Goal: Transaction & Acquisition: Obtain resource

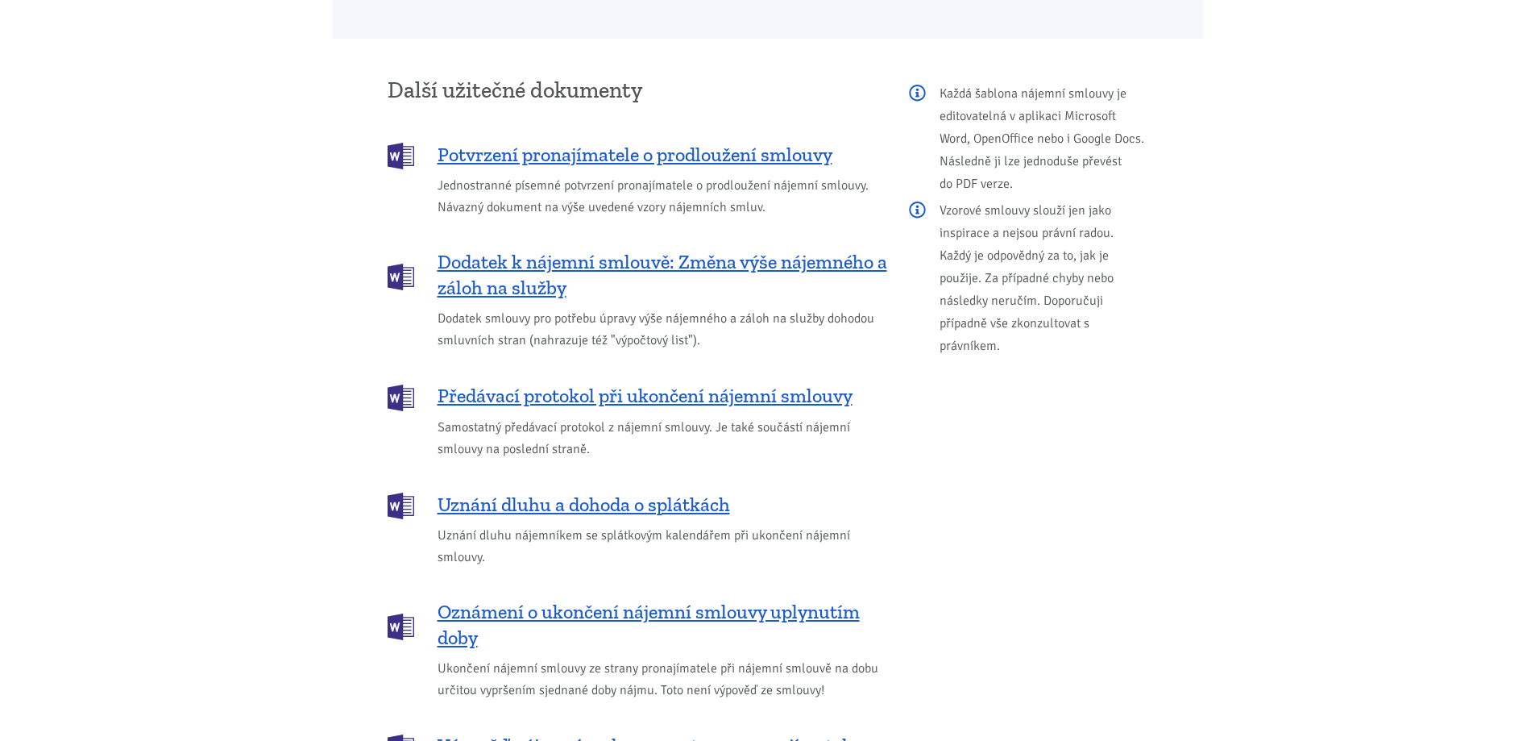
scroll to position [1880, 0]
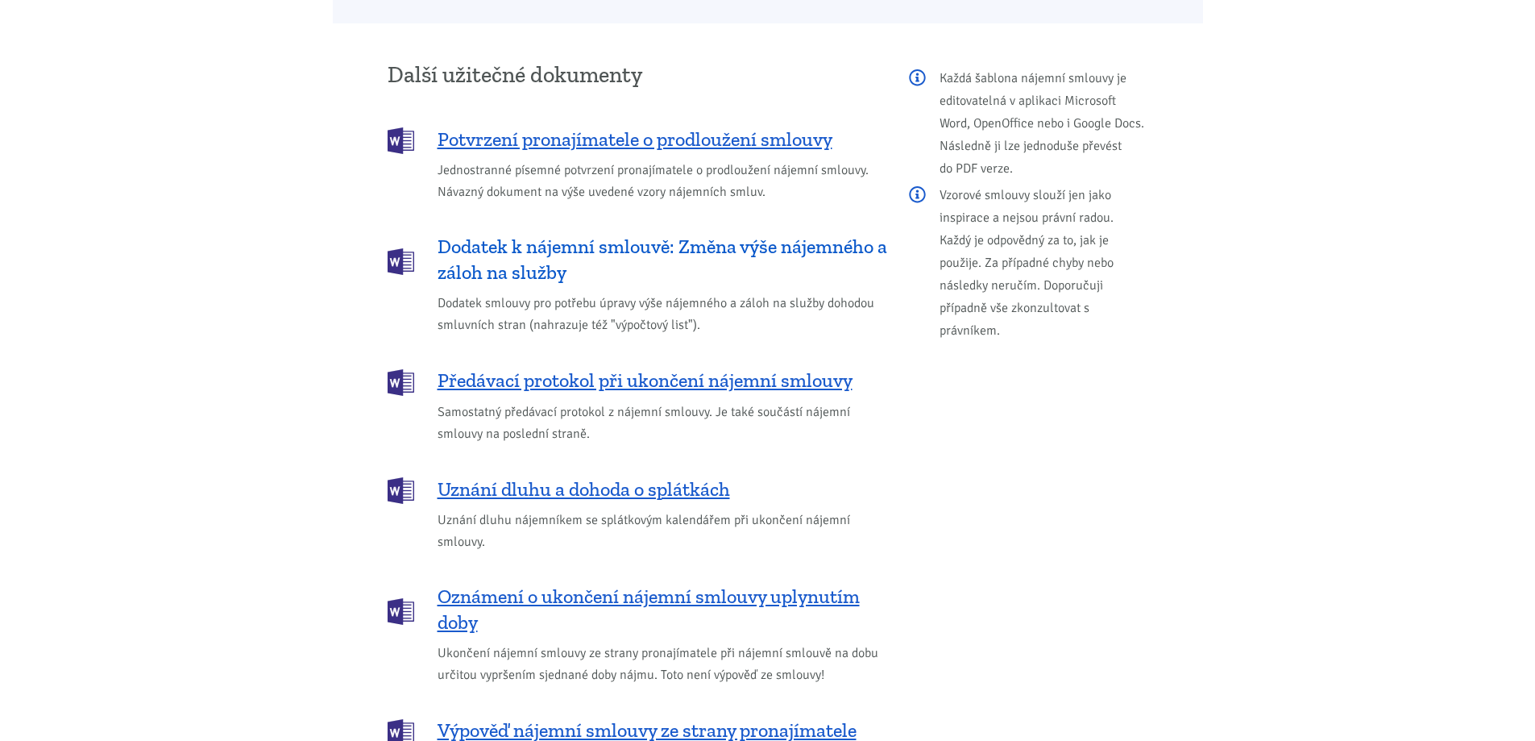
click at [553, 234] on span "Dodatek k nájemní smlouvě: Změna výše nájemného a záloh na služby" at bounding box center [663, 260] width 450 height 52
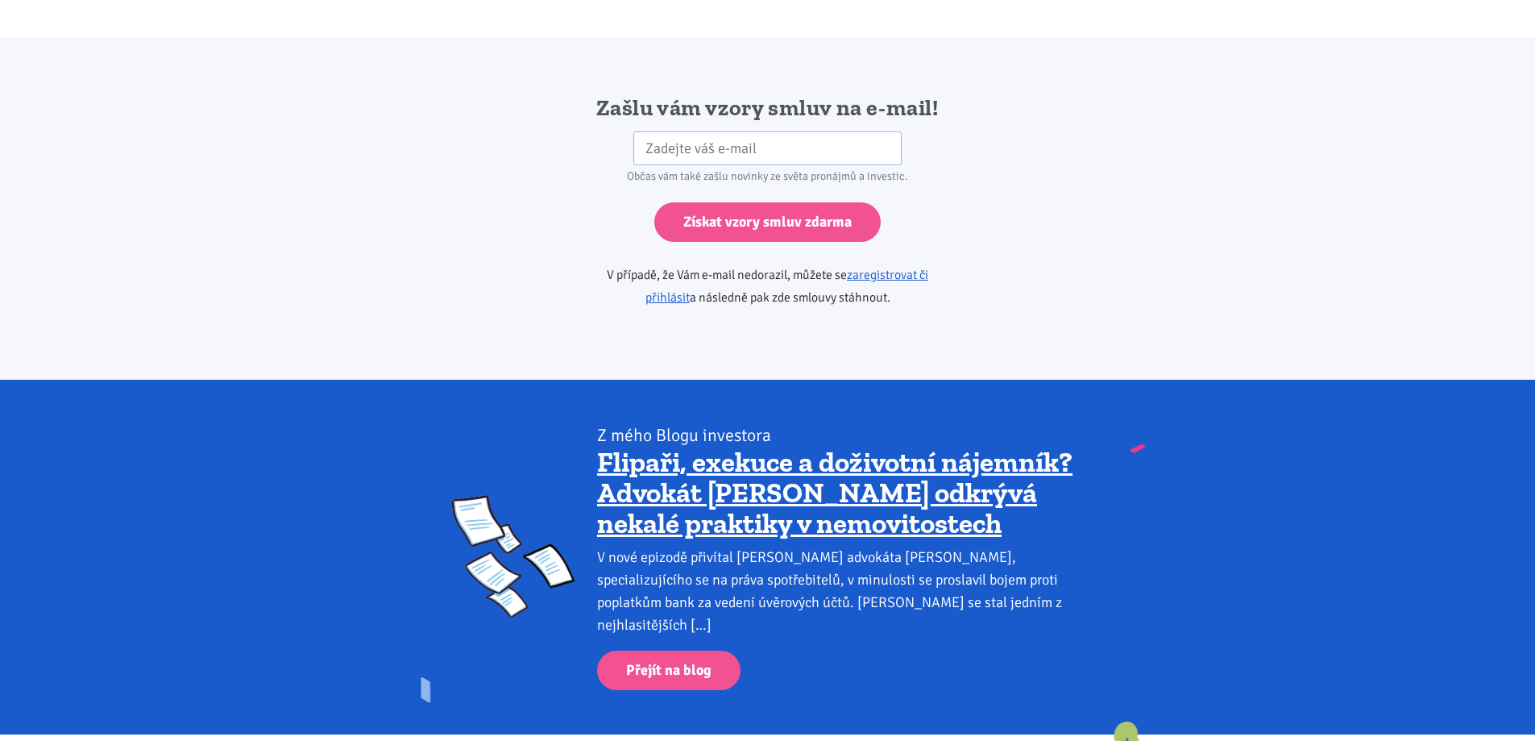
scroll to position [2691, 0]
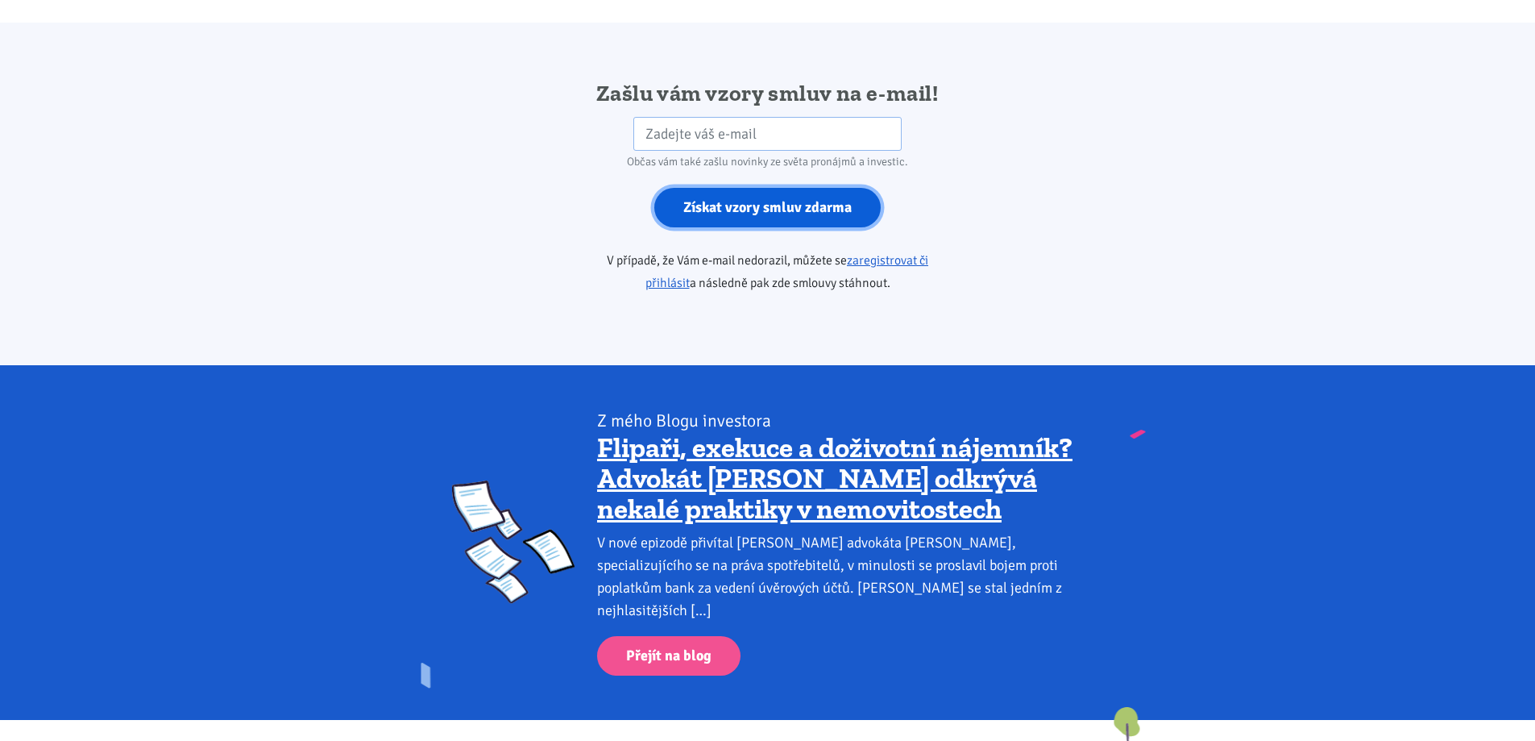
click at [757, 188] on input "Získat vzory smluv zdarma" at bounding box center [767, 207] width 226 height 39
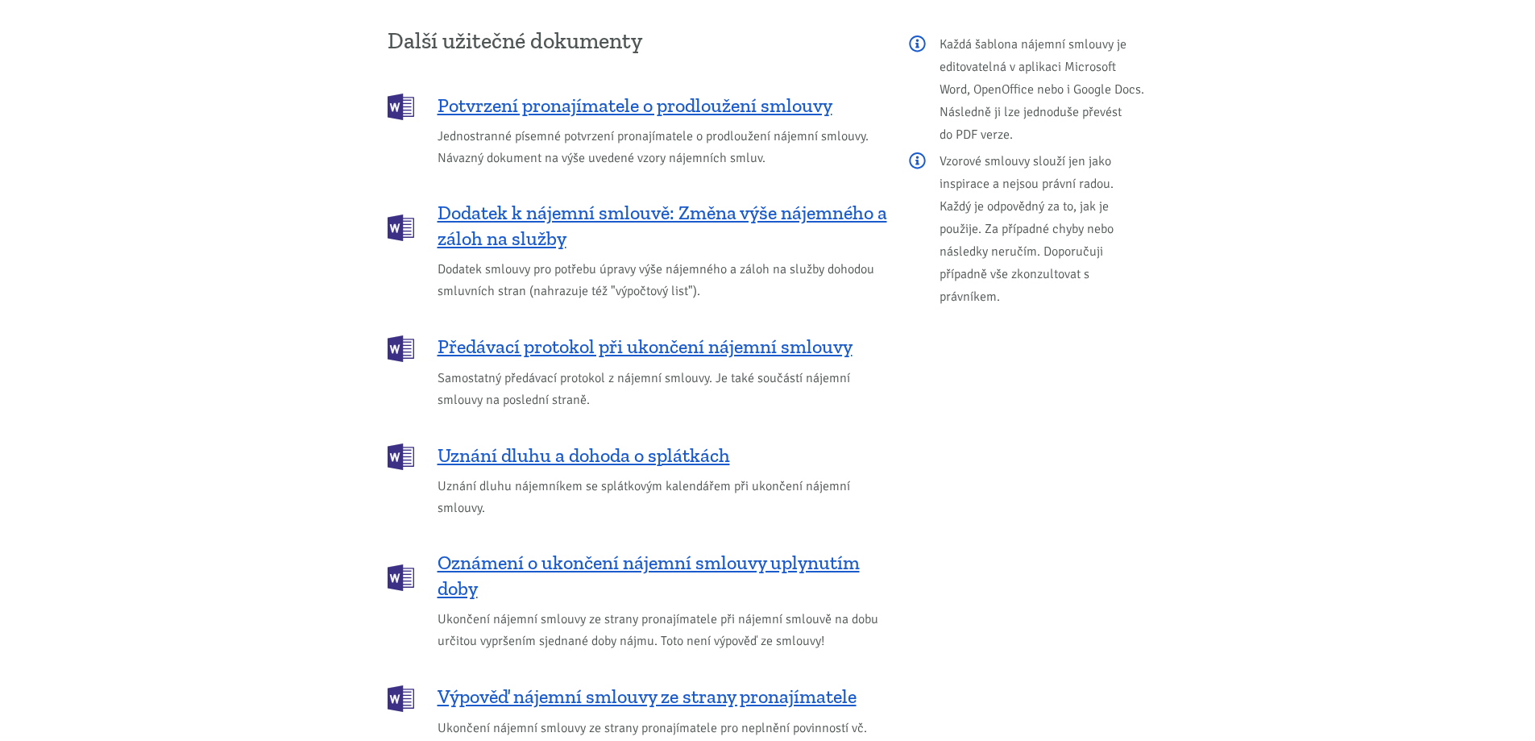
scroll to position [1880, 0]
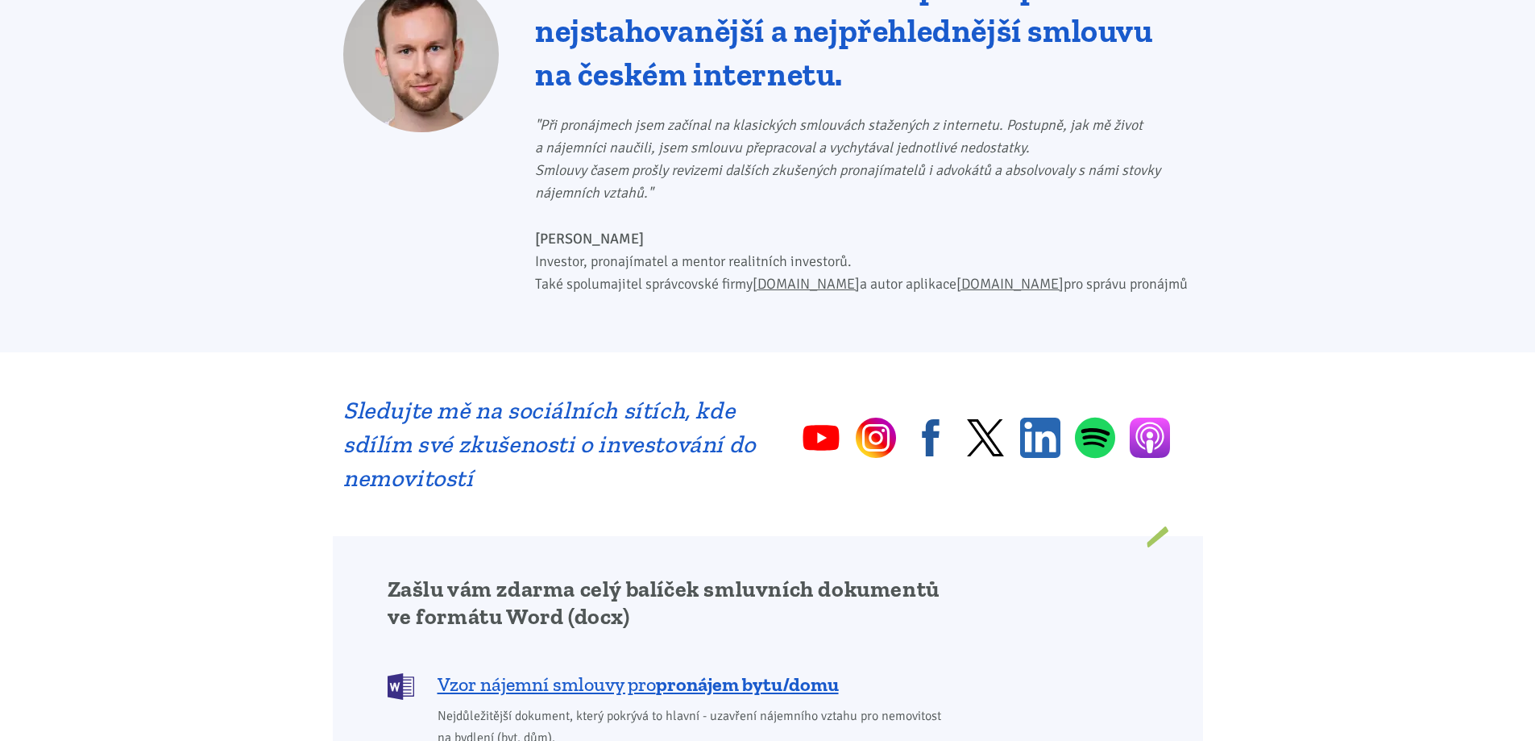
scroll to position [806, 0]
